Goal: Transaction & Acquisition: Purchase product/service

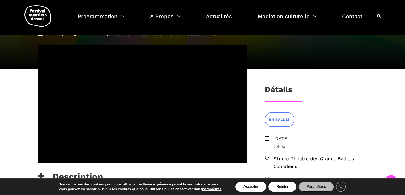
scroll to position [91, 0]
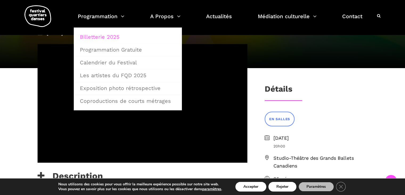
click at [100, 36] on link "Billetterie 2025" at bounding box center [128, 37] width 102 height 12
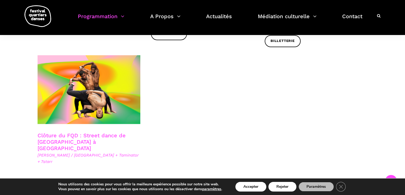
scroll to position [923, 0]
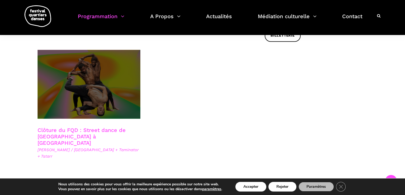
click at [68, 75] on span at bounding box center [89, 84] width 103 height 69
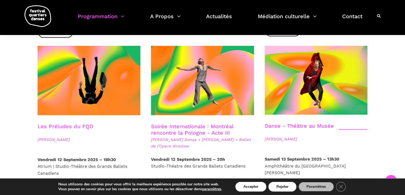
scroll to position [574, 0]
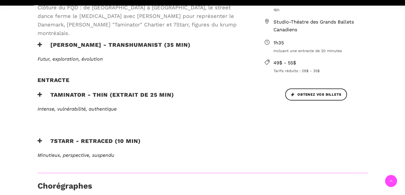
scroll to position [208, 0]
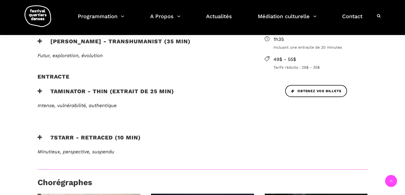
click at [140, 88] on h3 "Taminator - Thin (extrait de 25 min)" at bounding box center [106, 94] width 137 height 13
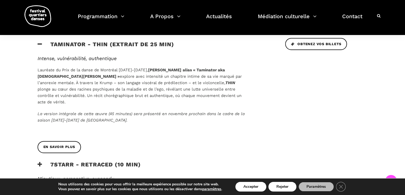
scroll to position [257, 0]
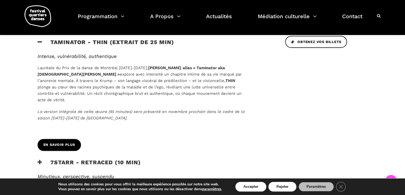
click at [68, 142] on span "En savoir plus" at bounding box center [59, 145] width 32 height 6
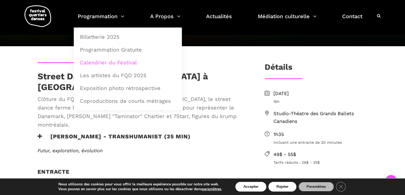
scroll to position [0, 0]
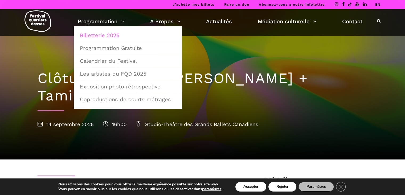
click at [93, 33] on link "Billetterie 2025" at bounding box center [128, 35] width 102 height 12
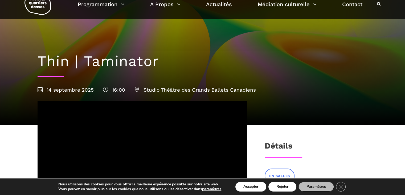
scroll to position [75, 0]
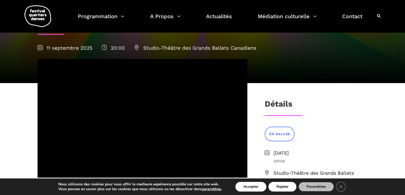
scroll to position [77, 0]
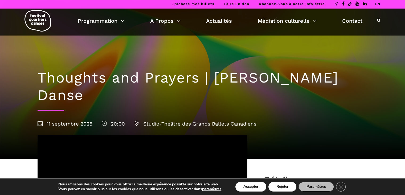
scroll to position [0, 0]
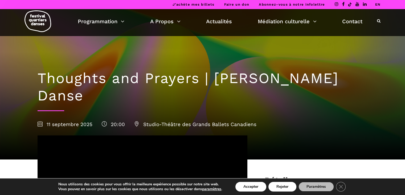
click at [376, 5] on link "EN" at bounding box center [378, 4] width 6 height 4
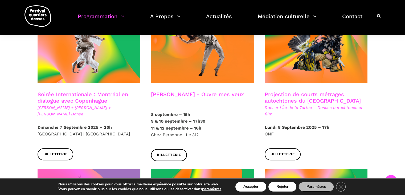
scroll to position [313, 0]
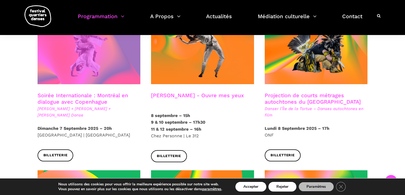
click at [69, 67] on span at bounding box center [89, 49] width 103 height 69
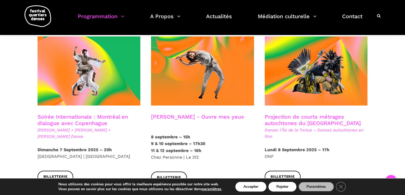
scroll to position [292, 0]
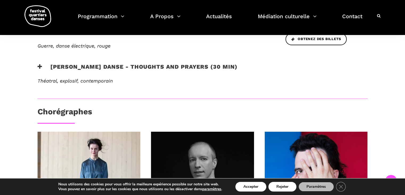
scroll to position [279, 0]
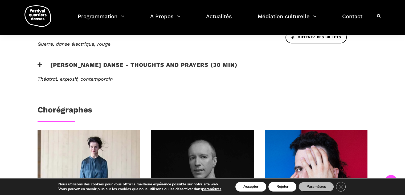
click at [92, 61] on h3 "[PERSON_NAME] Danse - Thoughts and Prayers (30 min)" at bounding box center [138, 67] width 200 height 13
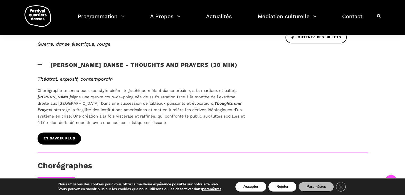
click at [67, 132] on link "En savoir plus" at bounding box center [59, 138] width 43 height 12
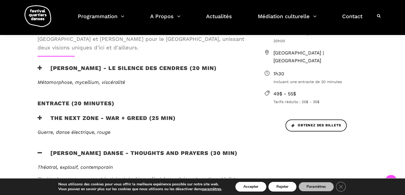
click at [61, 114] on h3 "the next zone - WAR + GREED (25 min)" at bounding box center [107, 120] width 138 height 13
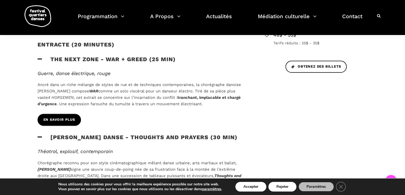
scroll to position [251, 0]
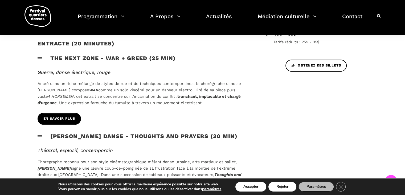
click at [63, 116] on span "En savoir plus" at bounding box center [59, 119] width 32 height 6
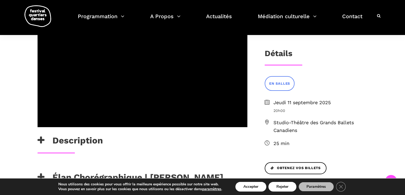
scroll to position [125, 0]
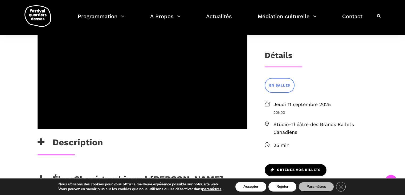
click at [288, 167] on span "Obtenez vos billets" at bounding box center [296, 170] width 50 height 6
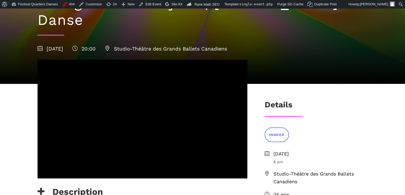
scroll to position [45, 0]
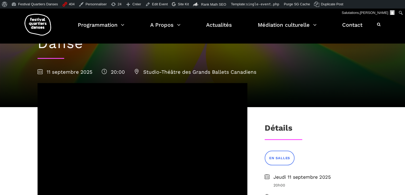
scroll to position [61, 0]
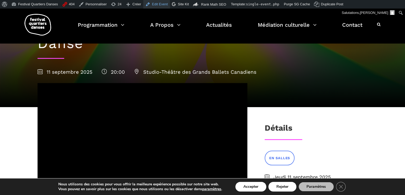
click at [148, 4] on link "Edit Event" at bounding box center [156, 4] width 27 height 9
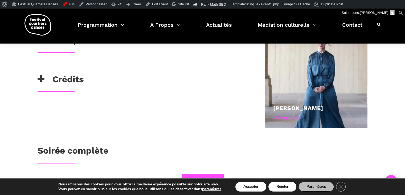
scroll to position [407, 0]
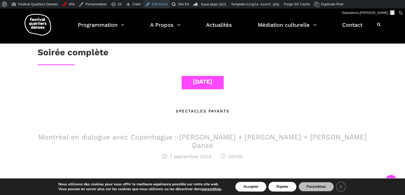
click at [156, 6] on link "Edit Event" at bounding box center [156, 4] width 27 height 9
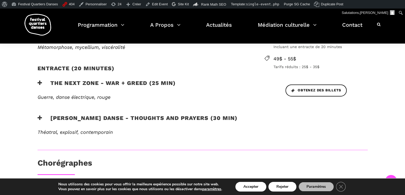
scroll to position [235, 0]
click at [61, 114] on h3 "[PERSON_NAME] Danse - Thoughts and Prayers (30 min)" at bounding box center [138, 120] width 200 height 13
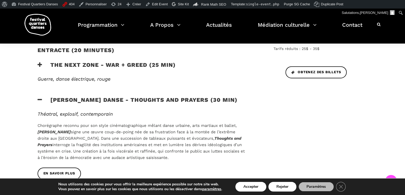
scroll to position [253, 0]
click at [63, 167] on link "En savoir plus" at bounding box center [59, 173] width 43 height 12
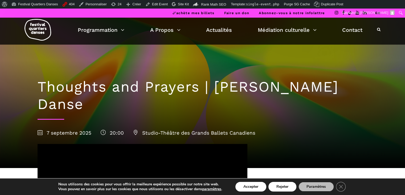
click at [379, 12] on link "EN" at bounding box center [378, 13] width 6 height 4
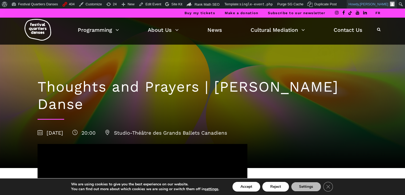
click at [380, 5] on span "Pauline Gervais" at bounding box center [374, 4] width 29 height 4
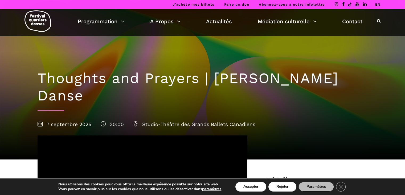
click at [378, 4] on link "EN" at bounding box center [378, 4] width 6 height 4
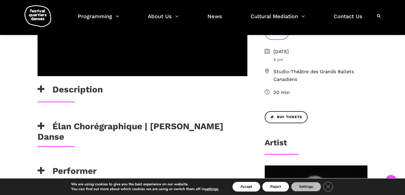
scroll to position [203, 0]
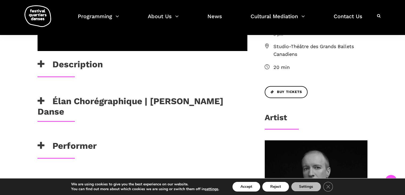
click at [126, 96] on h3 "Élan Chorégraphique | [PERSON_NAME] Danse" at bounding box center [143, 106] width 210 height 21
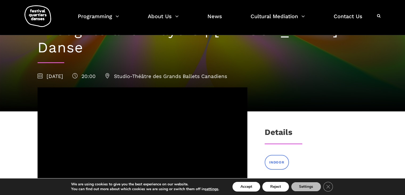
scroll to position [0, 0]
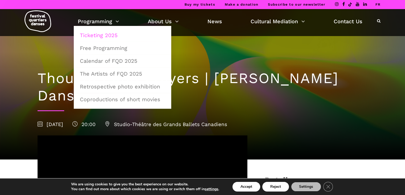
click at [104, 34] on link "Ticketing 2025" at bounding box center [123, 35] width 92 height 12
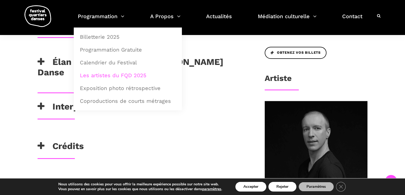
scroll to position [186, 0]
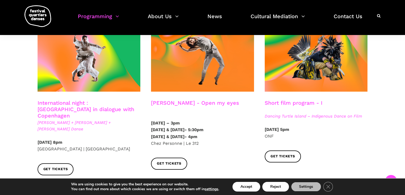
scroll to position [307, 0]
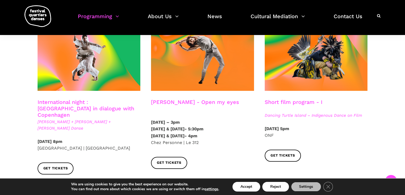
click at [94, 99] on link "International night : Montreal in dialogue with Copenhagen" at bounding box center [86, 108] width 97 height 19
click at [54, 99] on link "International night : Montreal in dialogue with Copenhagen" at bounding box center [86, 108] width 97 height 19
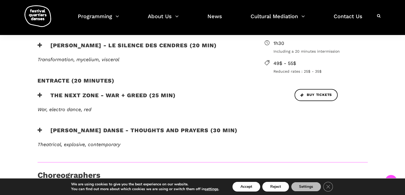
scroll to position [221, 0]
click at [83, 91] on h3 "the next zone - WAR + Greed (25 min)" at bounding box center [107, 97] width 138 height 13
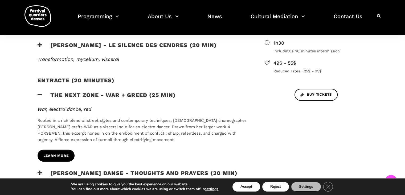
click at [58, 149] on link "learn more" at bounding box center [56, 155] width 37 height 12
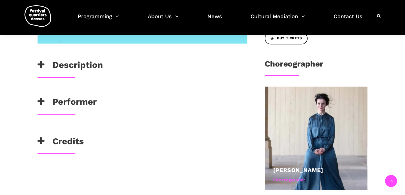
scroll to position [247, 0]
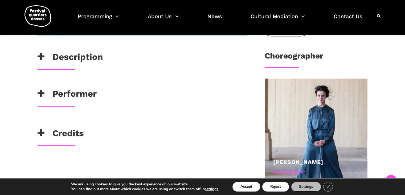
click at [65, 54] on h3 "Description" at bounding box center [70, 57] width 65 height 13
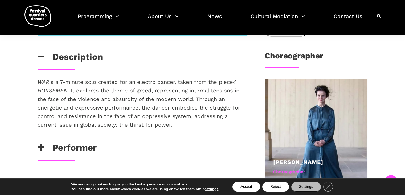
click at [65, 54] on h3 "Description" at bounding box center [70, 57] width 65 height 13
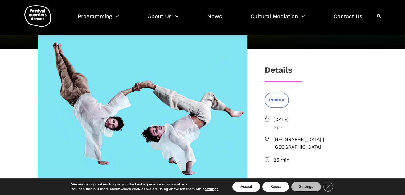
scroll to position [0, 0]
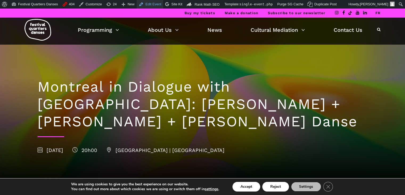
click at [144, 3] on link "Edit Event" at bounding box center [150, 4] width 27 height 9
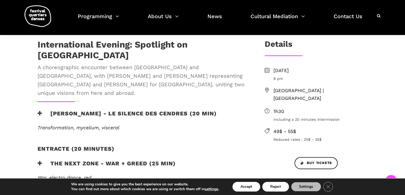
scroll to position [154, 0]
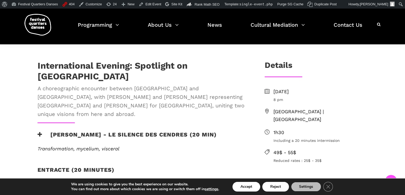
scroll to position [469, 0]
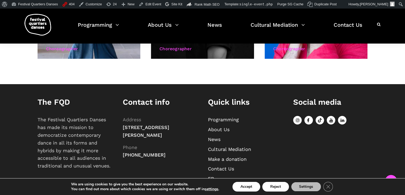
click at [210, 175] on link "FR" at bounding box center [211, 178] width 6 height 6
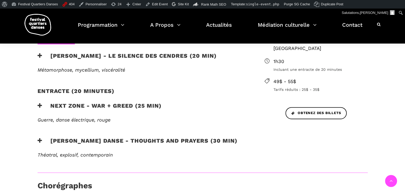
scroll to position [210, 0]
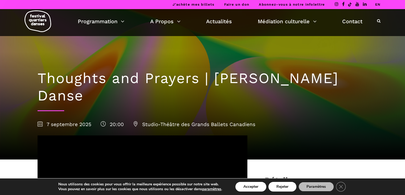
click at [377, 4] on link "EN" at bounding box center [378, 4] width 6 height 4
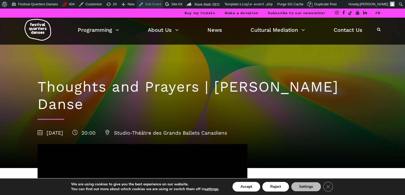
click at [152, 2] on link "Edit Event" at bounding box center [150, 4] width 27 height 9
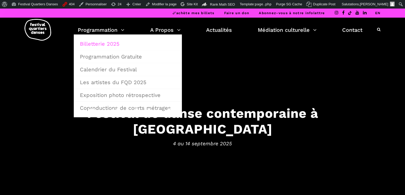
click at [95, 45] on link "Billetterie 2025" at bounding box center [128, 44] width 102 height 12
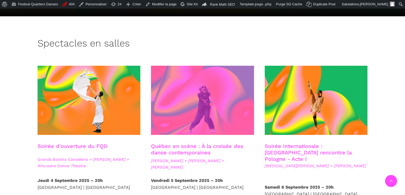
click at [188, 116] on span at bounding box center [202, 100] width 103 height 69
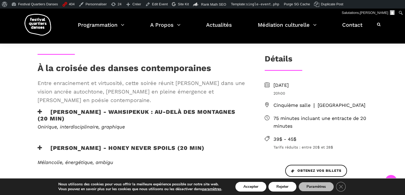
scroll to position [130, 0]
drag, startPoint x: 354, startPoint y: 105, endPoint x: 309, endPoint y: 108, distance: 44.9
click at [309, 108] on span "Cinquième salle ❘ [GEOGRAPHIC_DATA]" at bounding box center [321, 106] width 94 height 8
copy span "e ❘ Place des Arts"
click at [297, 103] on span "Cinquième salle ❘ [GEOGRAPHIC_DATA]" at bounding box center [321, 106] width 94 height 8
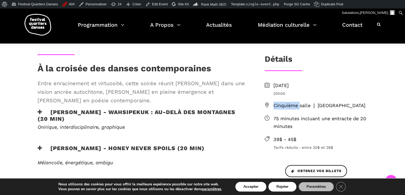
click at [297, 103] on span "Cinquième salle ❘ [GEOGRAPHIC_DATA]" at bounding box center [321, 106] width 94 height 8
copy span "Cinquième salle ❘ [GEOGRAPHIC_DATA]"
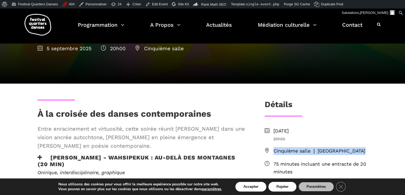
scroll to position [76, 0]
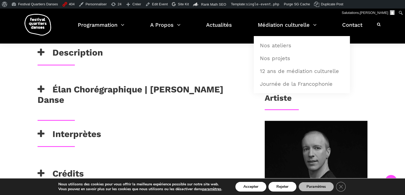
scroll to position [423, 0]
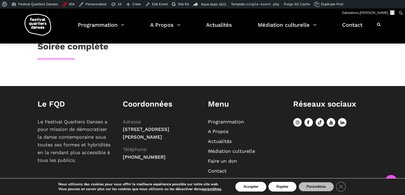
click at [211, 177] on link "EN" at bounding box center [211, 180] width 6 height 6
